Goal: Task Accomplishment & Management: Manage account settings

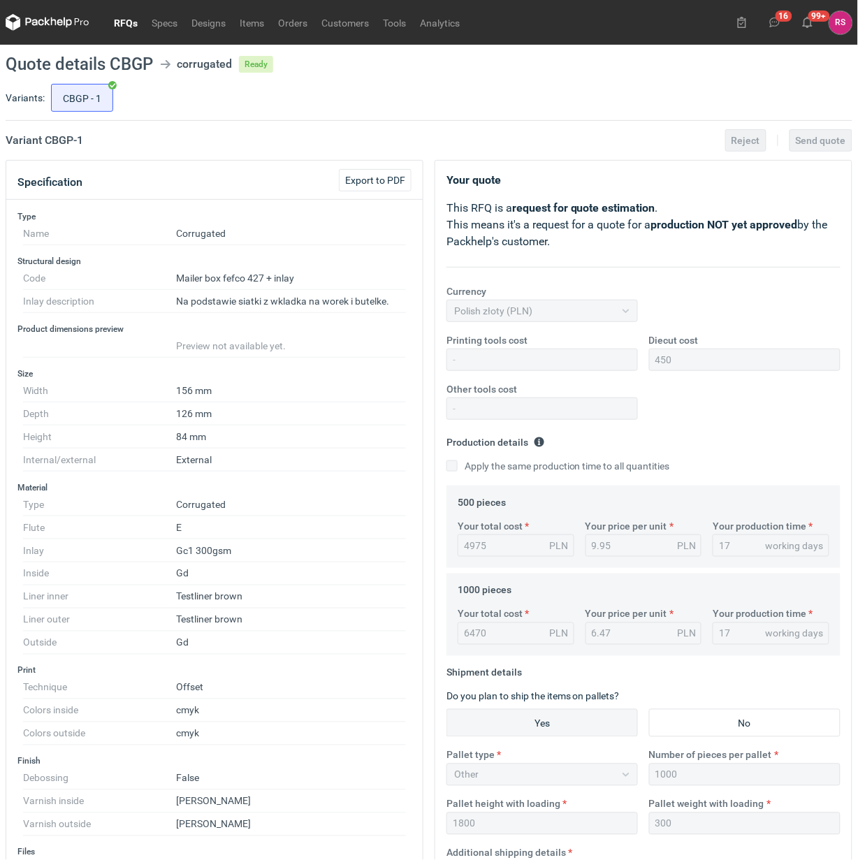
scroll to position [33, 0]
click at [123, 26] on link "RFQs" at bounding box center [126, 22] width 38 height 17
